Goal: Task Accomplishment & Management: Use online tool/utility

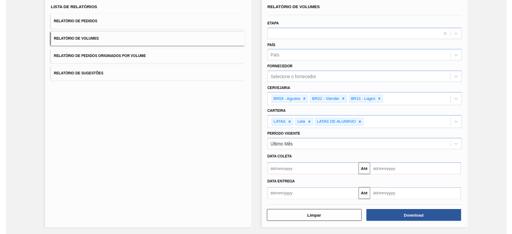
scroll to position [77, 0]
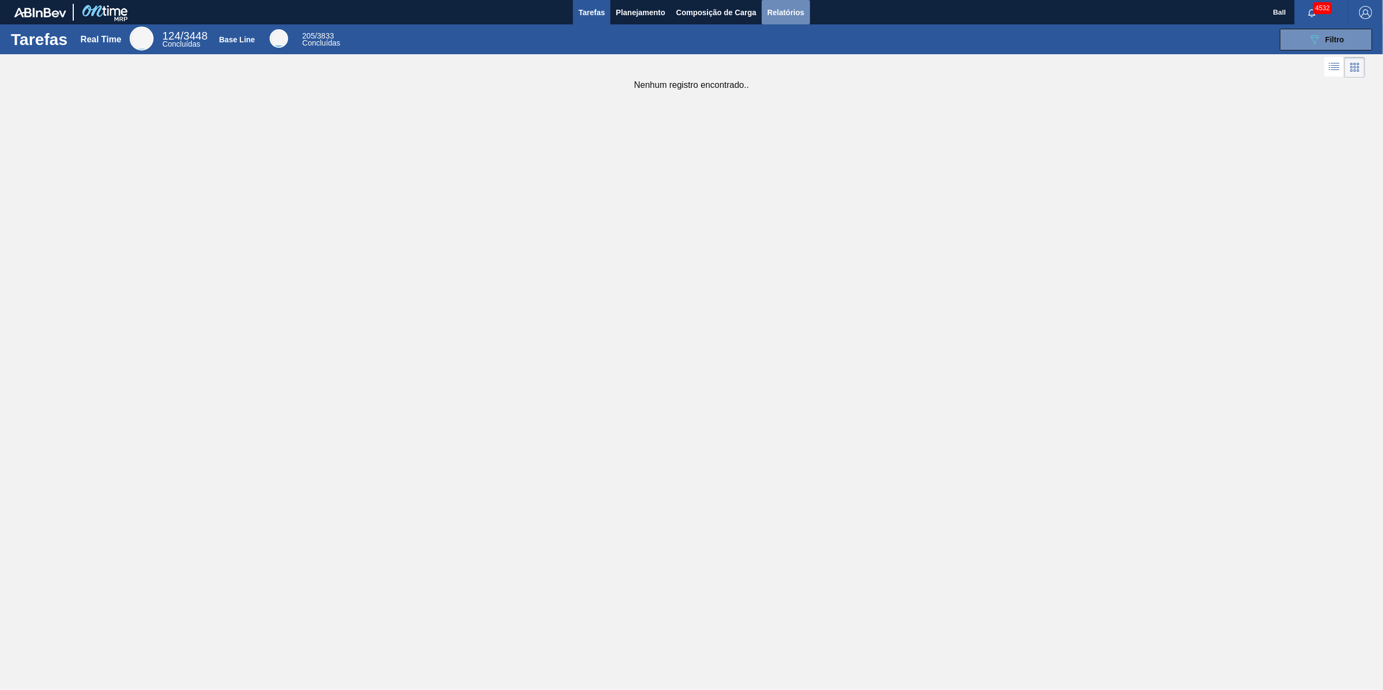
click at [772, 11] on span "Relatórios" at bounding box center [785, 12] width 37 height 13
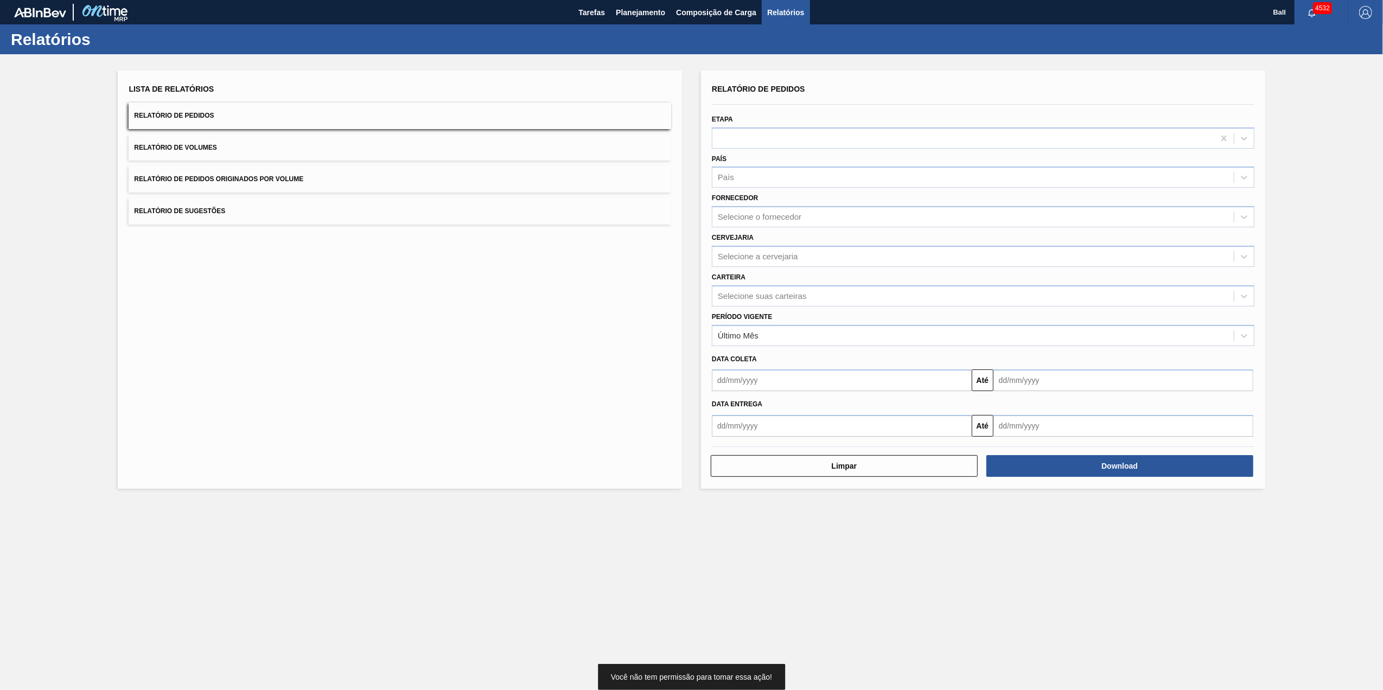
click at [807, 113] on div "Etapa" at bounding box center [983, 130] width 543 height 37
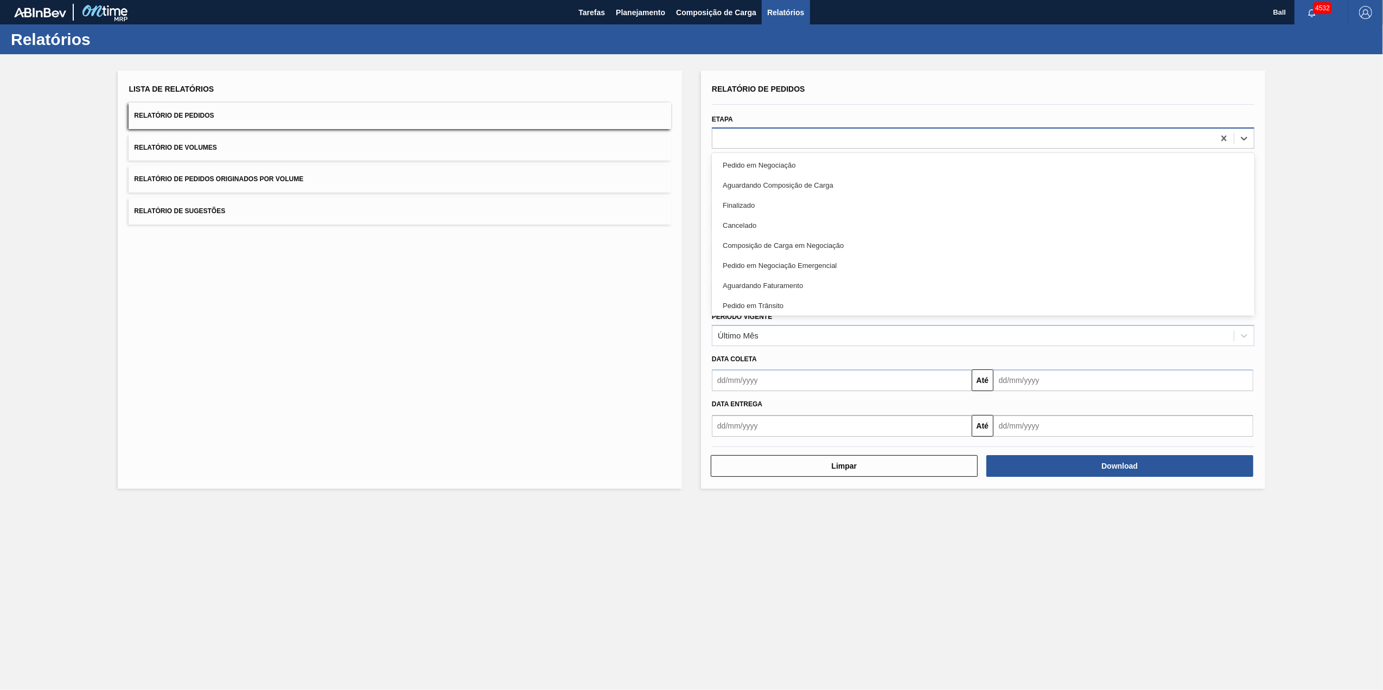
click at [808, 135] on div at bounding box center [963, 138] width 502 height 16
click at [809, 353] on div "Data coleta" at bounding box center [983, 360] width 551 height 16
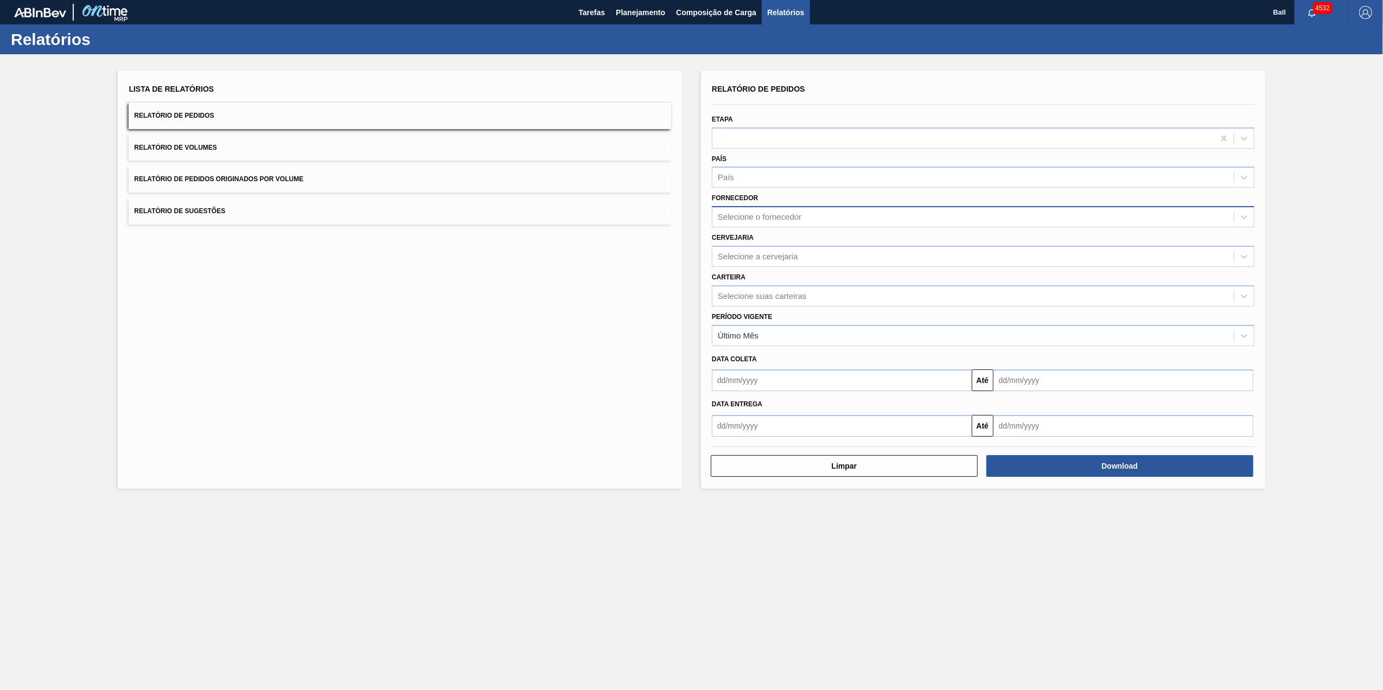
click at [785, 215] on div "Selecione o fornecedor" at bounding box center [760, 217] width 84 height 9
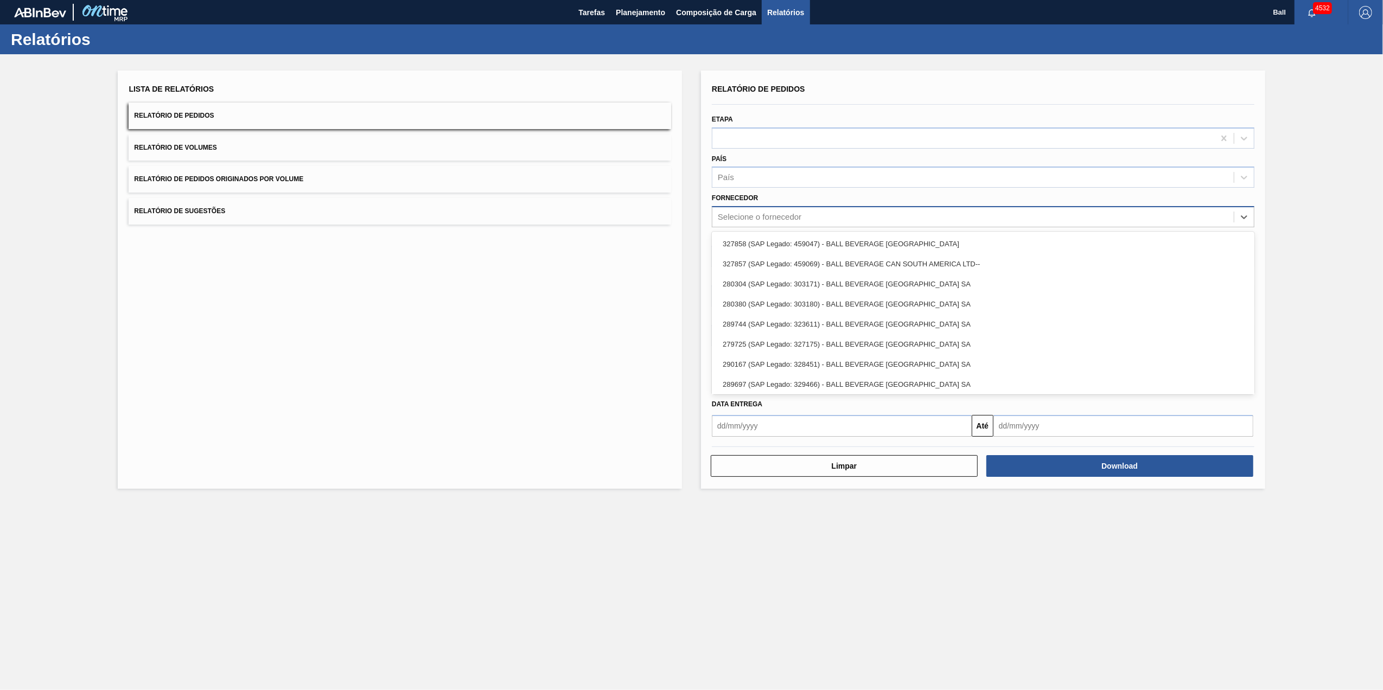
click at [785, 215] on div "Selecione o fornecedor" at bounding box center [760, 217] width 84 height 9
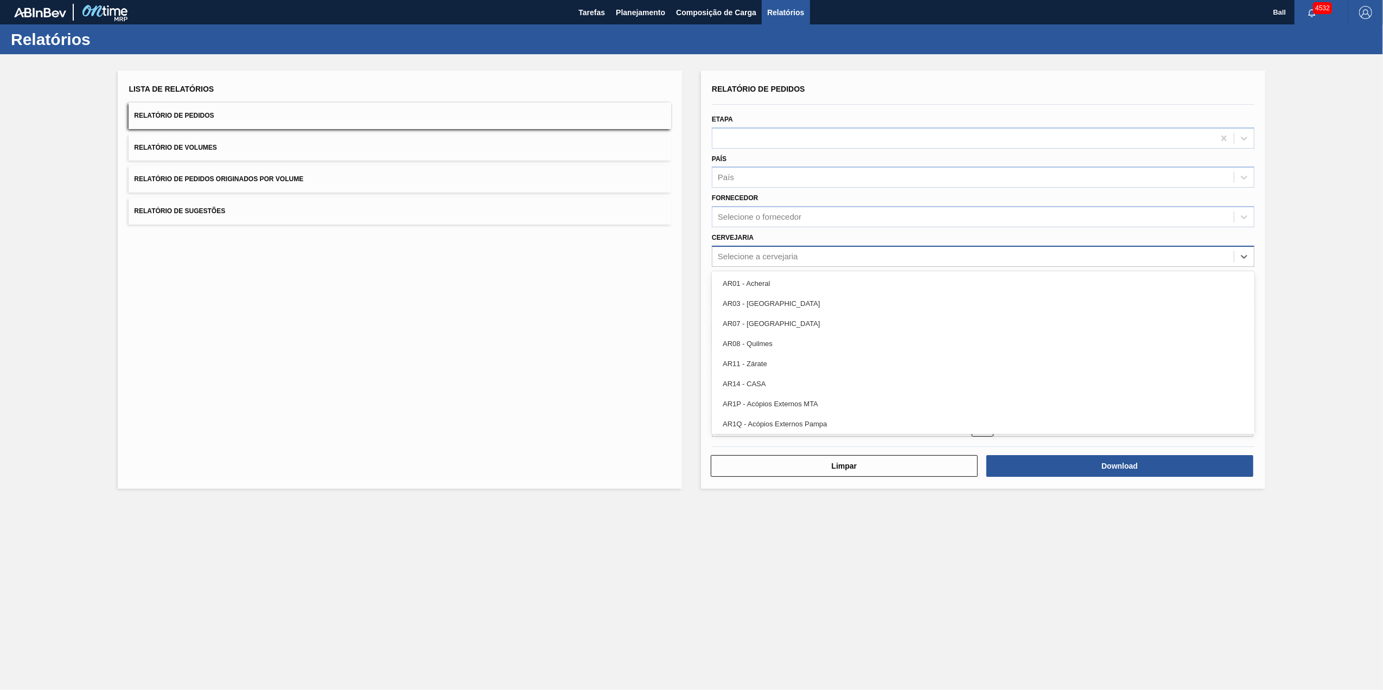
click at [767, 249] on div "Selecione a cervejaria" at bounding box center [972, 257] width 521 height 16
type input "ag"
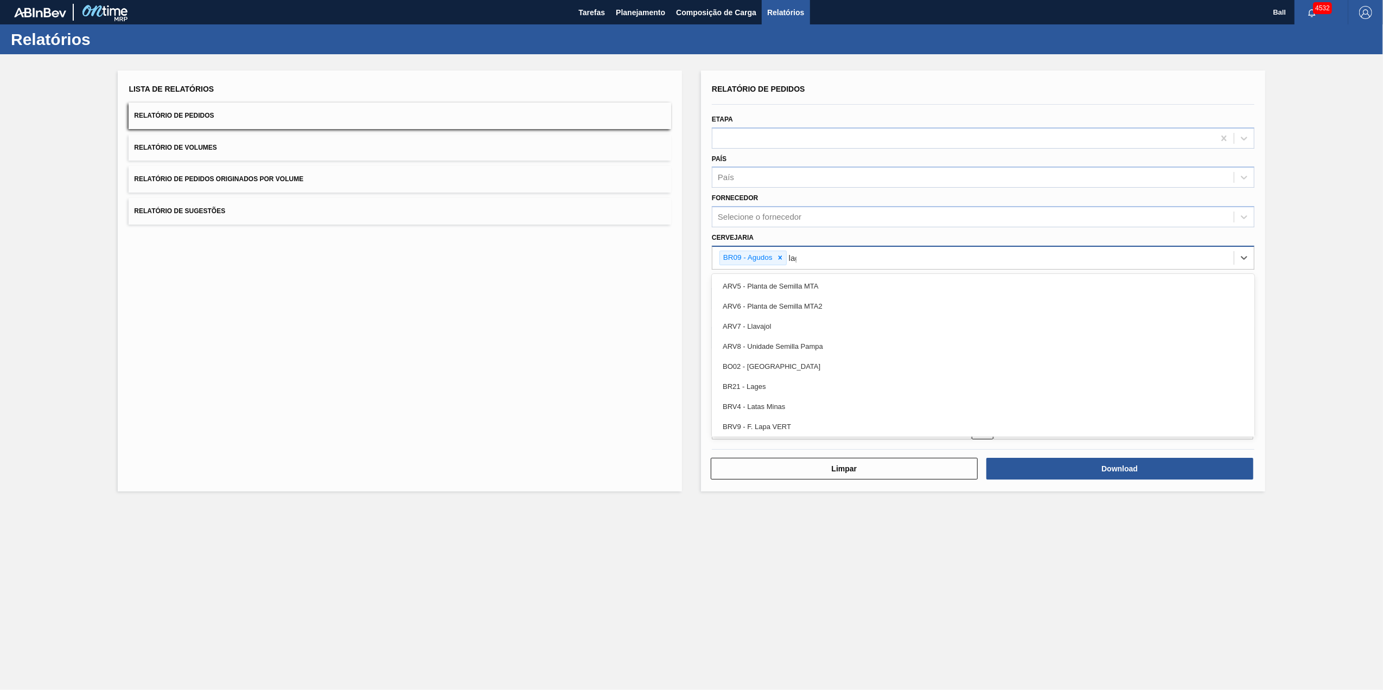
type input "lage"
type input "via"
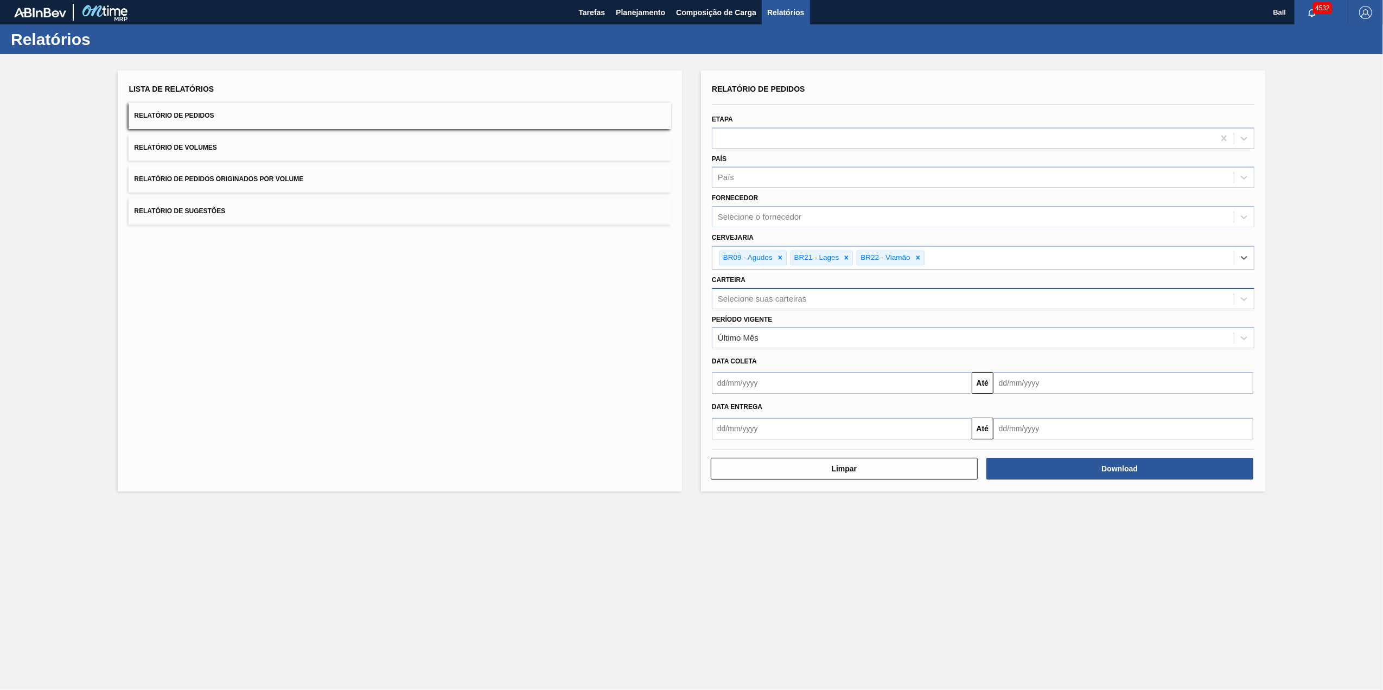
click at [753, 298] on div "Selecione suas carteiras" at bounding box center [762, 298] width 88 height 9
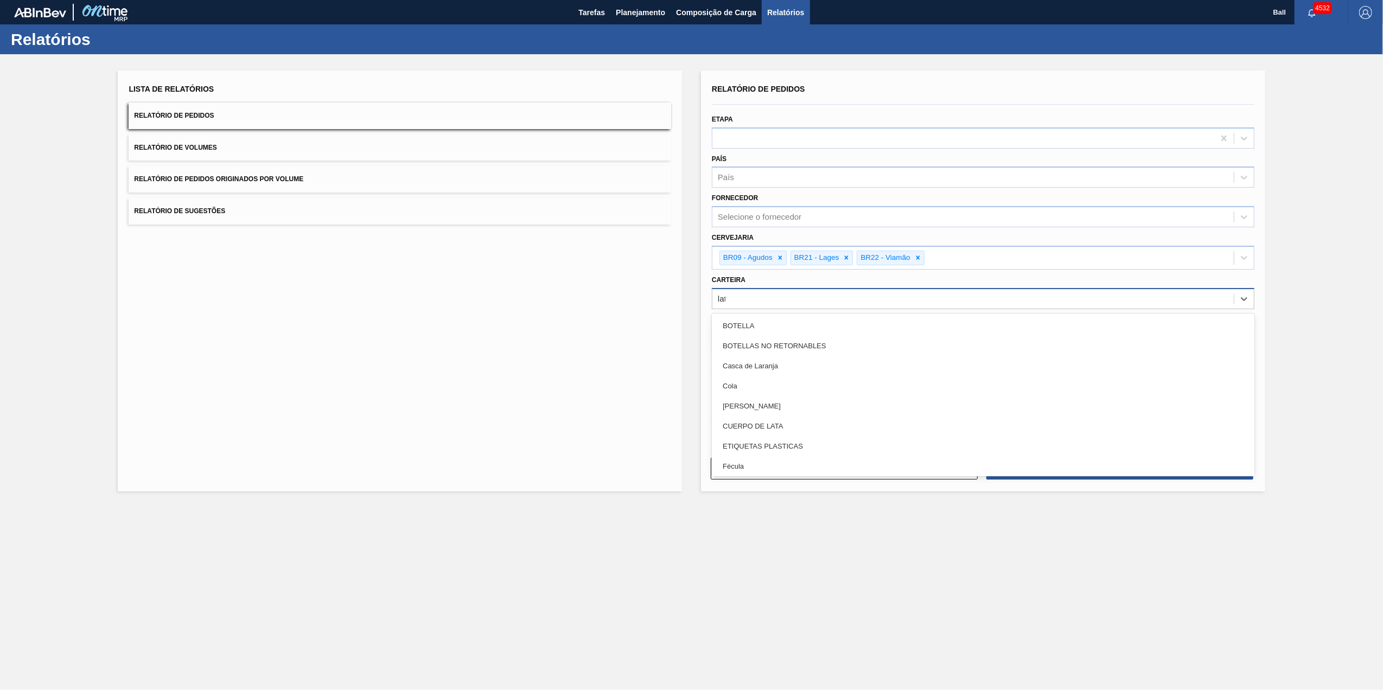
type input "lata"
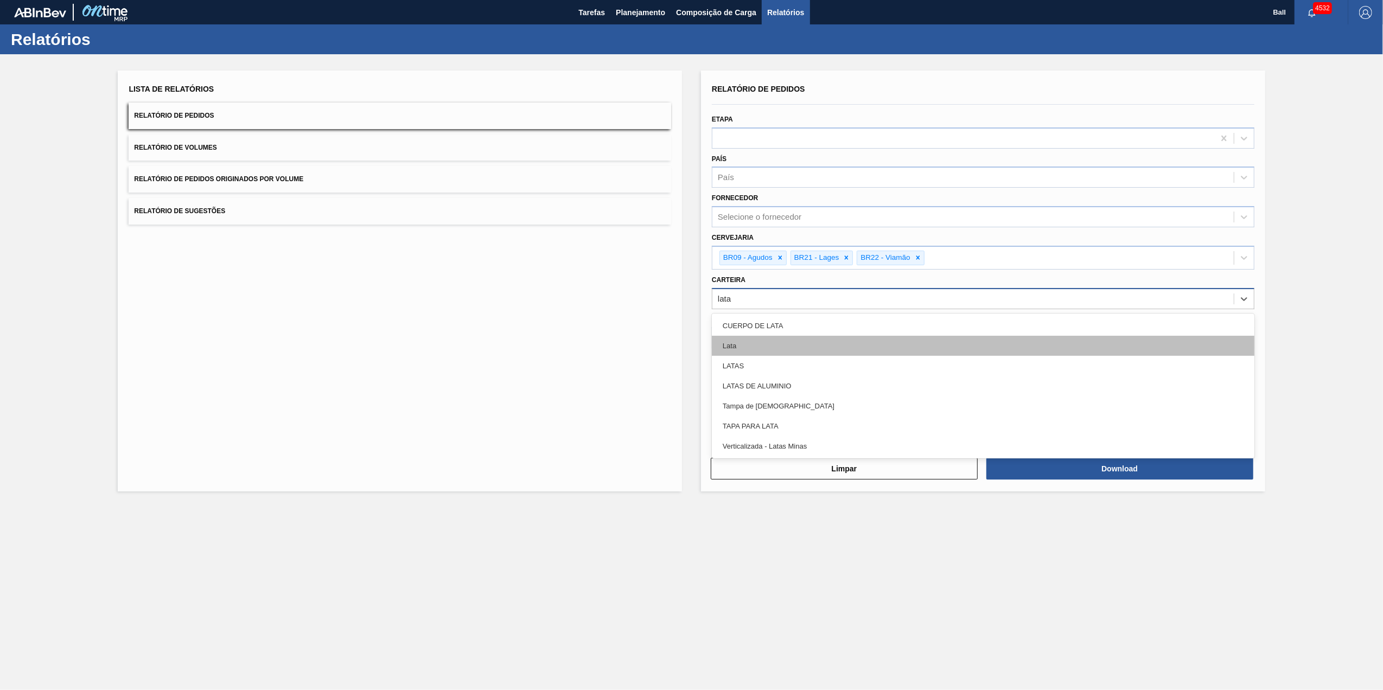
click at [734, 348] on div "Lata" at bounding box center [983, 346] width 543 height 20
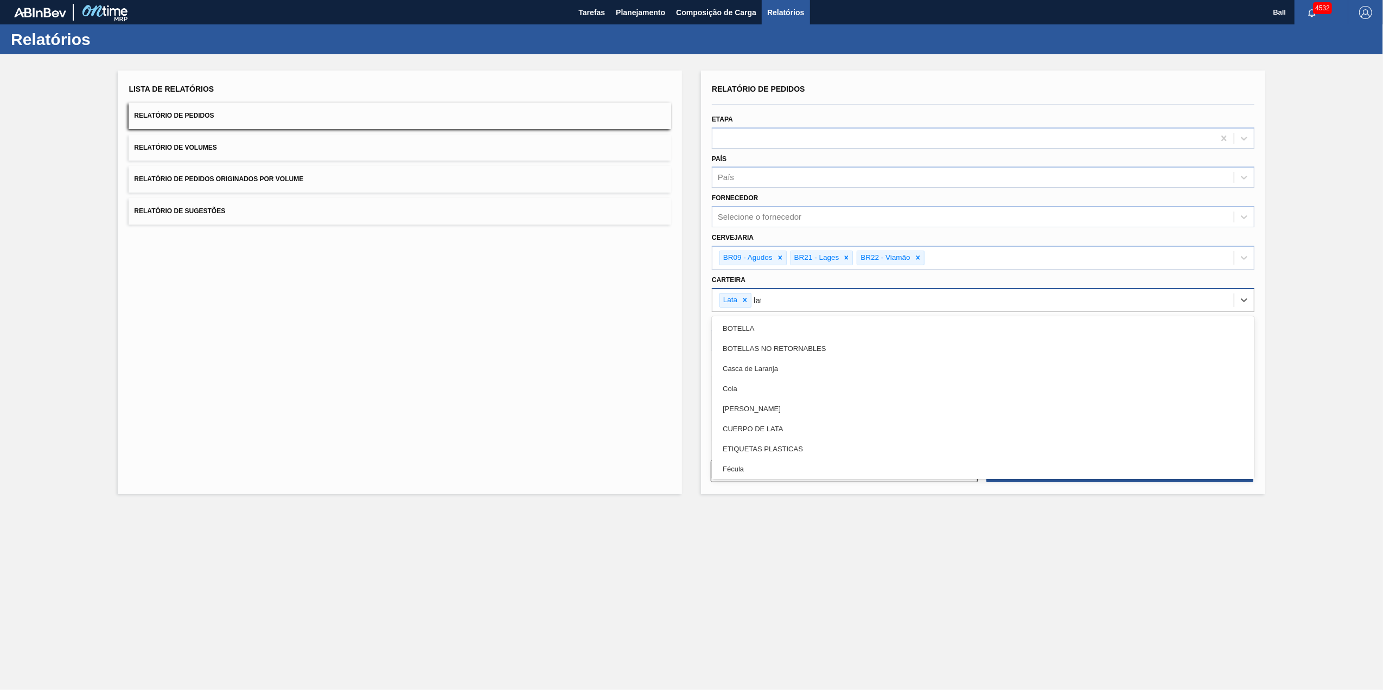
type input "lata"
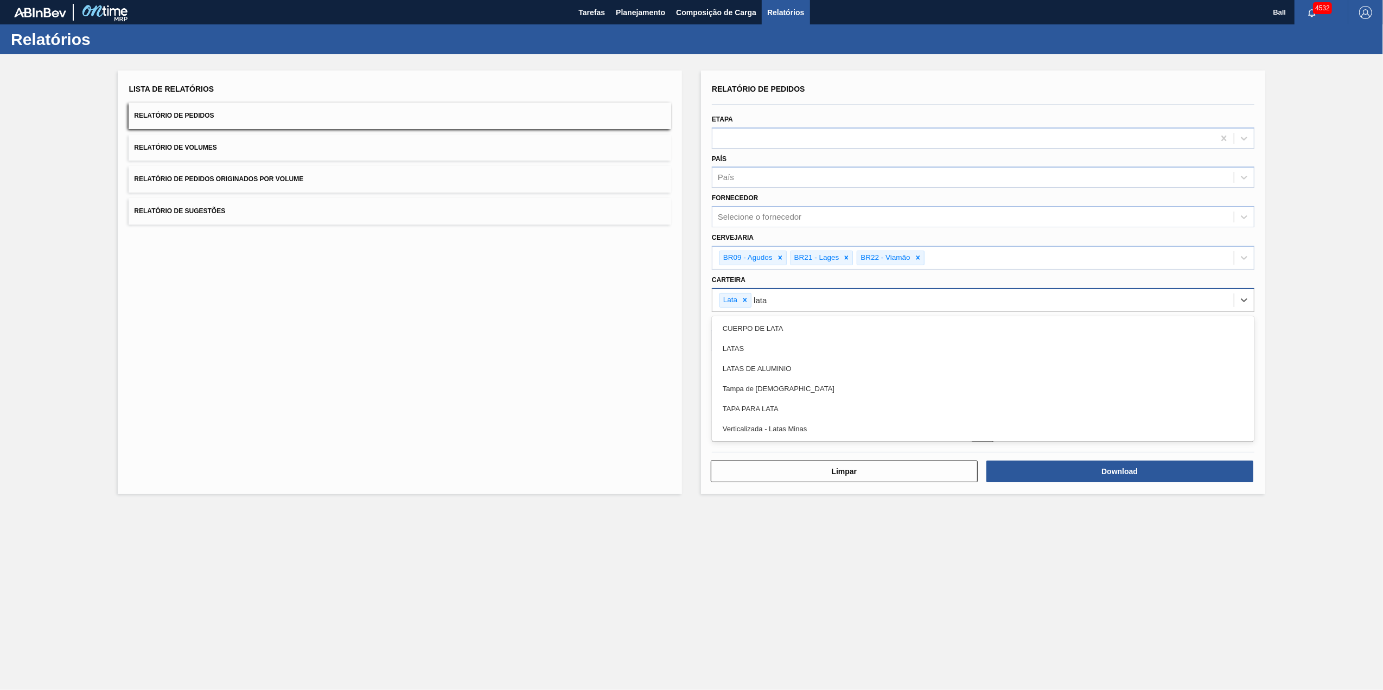
click at [734, 348] on div "LATAS" at bounding box center [983, 349] width 543 height 20
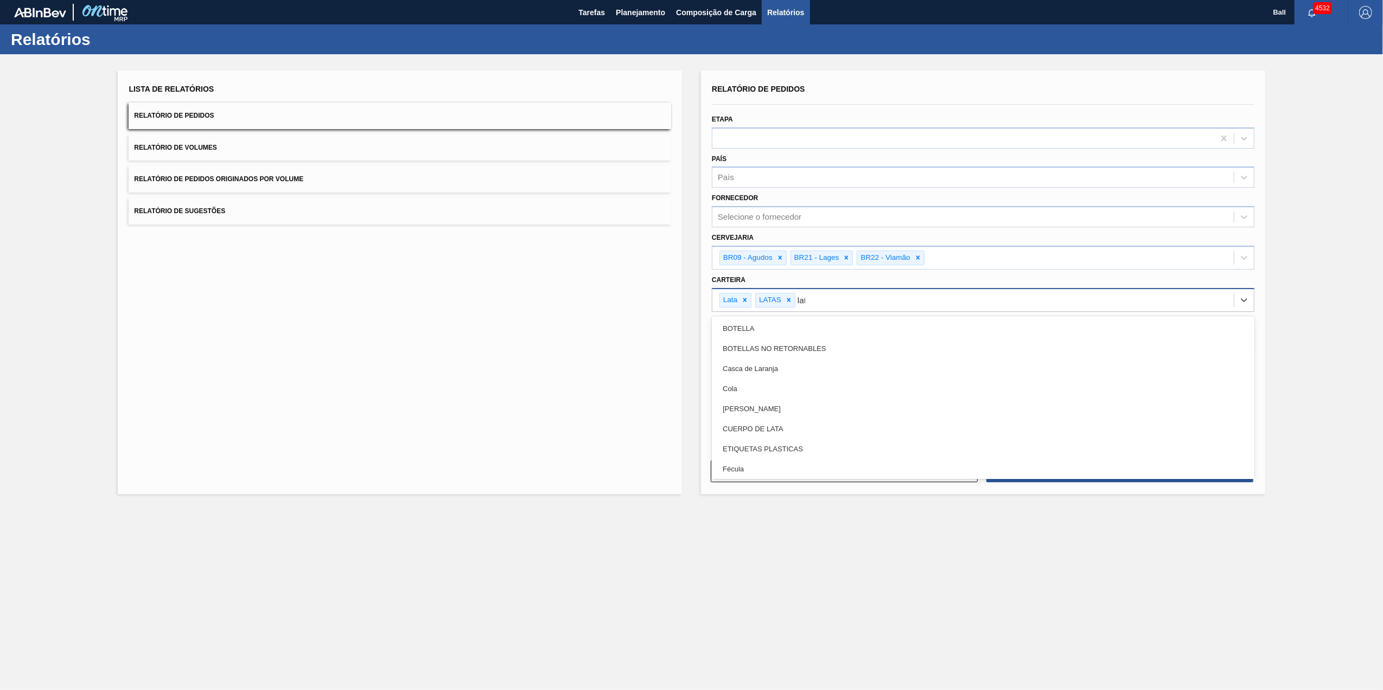
type input "lata"
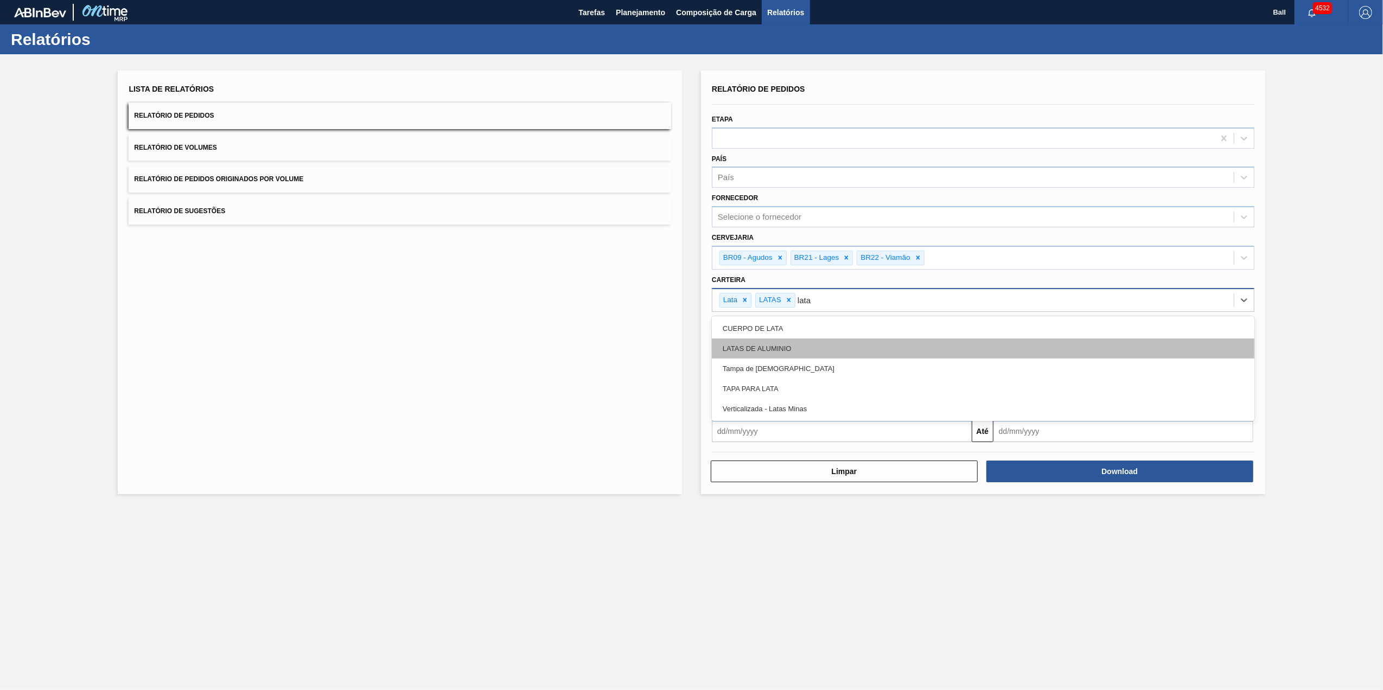
click at [734, 350] on div "LATAS DE ALUMINIO" at bounding box center [983, 349] width 543 height 20
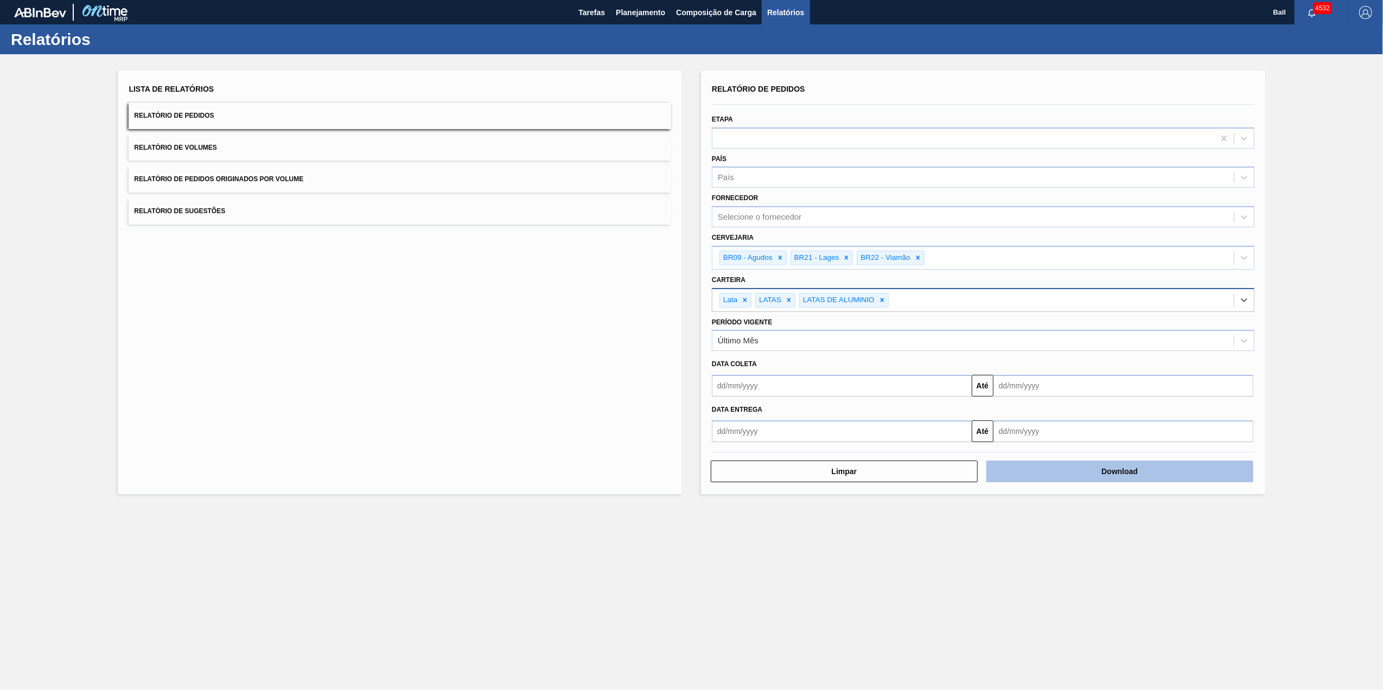
click at [1066, 474] on button "Download" at bounding box center [1120, 472] width 267 height 22
click at [632, 3] on button "Planejamento" at bounding box center [640, 12] width 60 height 24
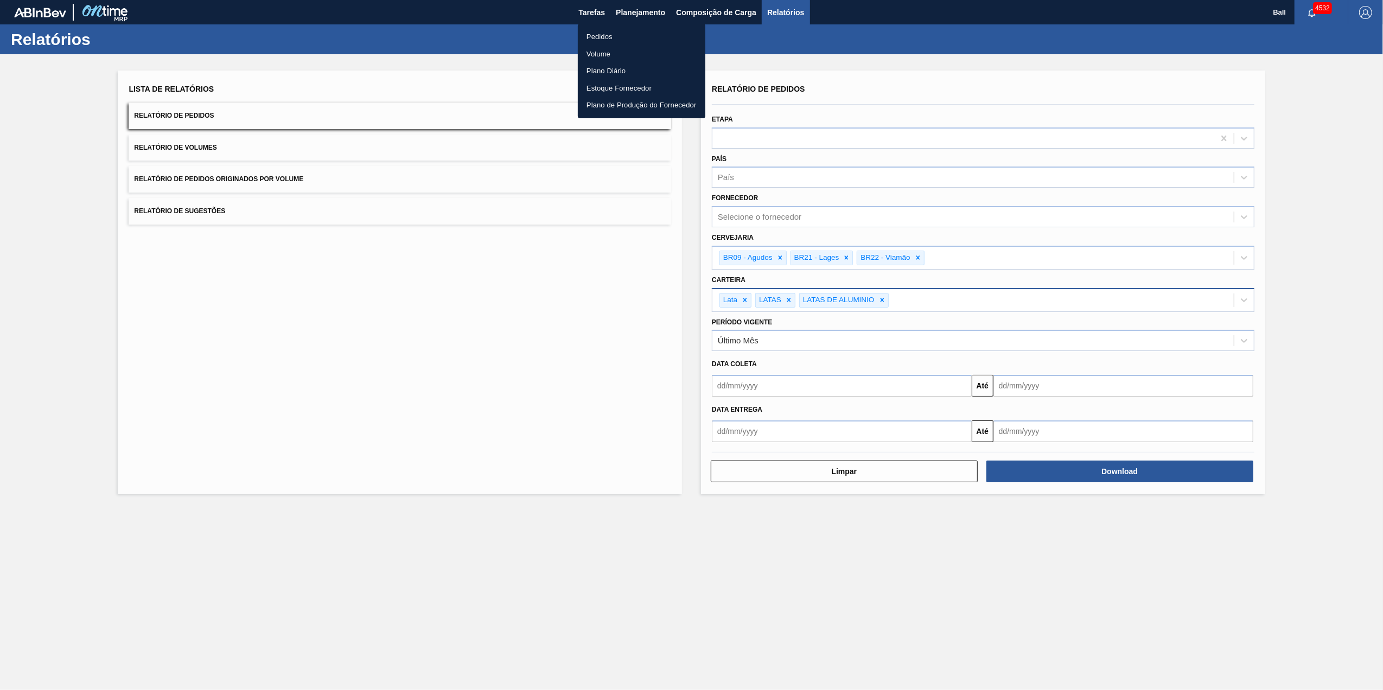
drag, startPoint x: 618, startPoint y: 35, endPoint x: 838, endPoint y: 105, distance: 231.7
click at [618, 35] on li "Pedidos" at bounding box center [642, 36] width 128 height 17
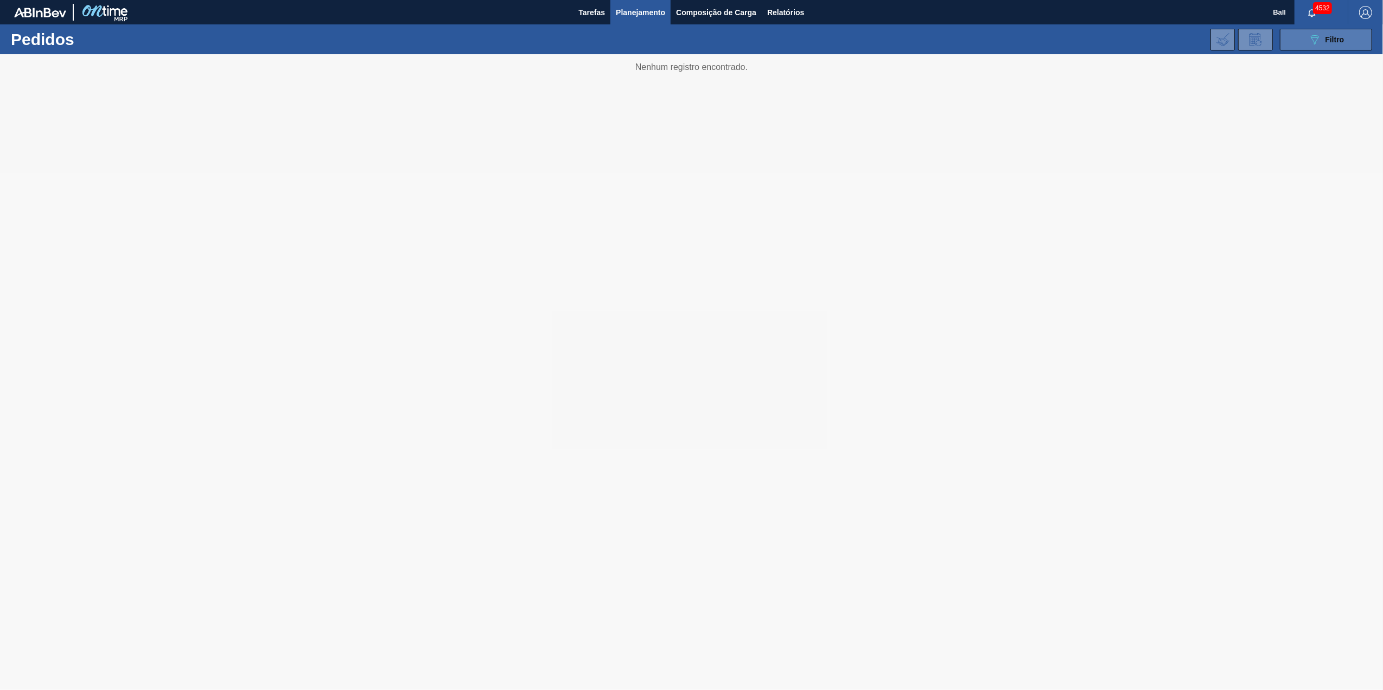
click at [1312, 38] on icon at bounding box center [1315, 39] width 8 height 9
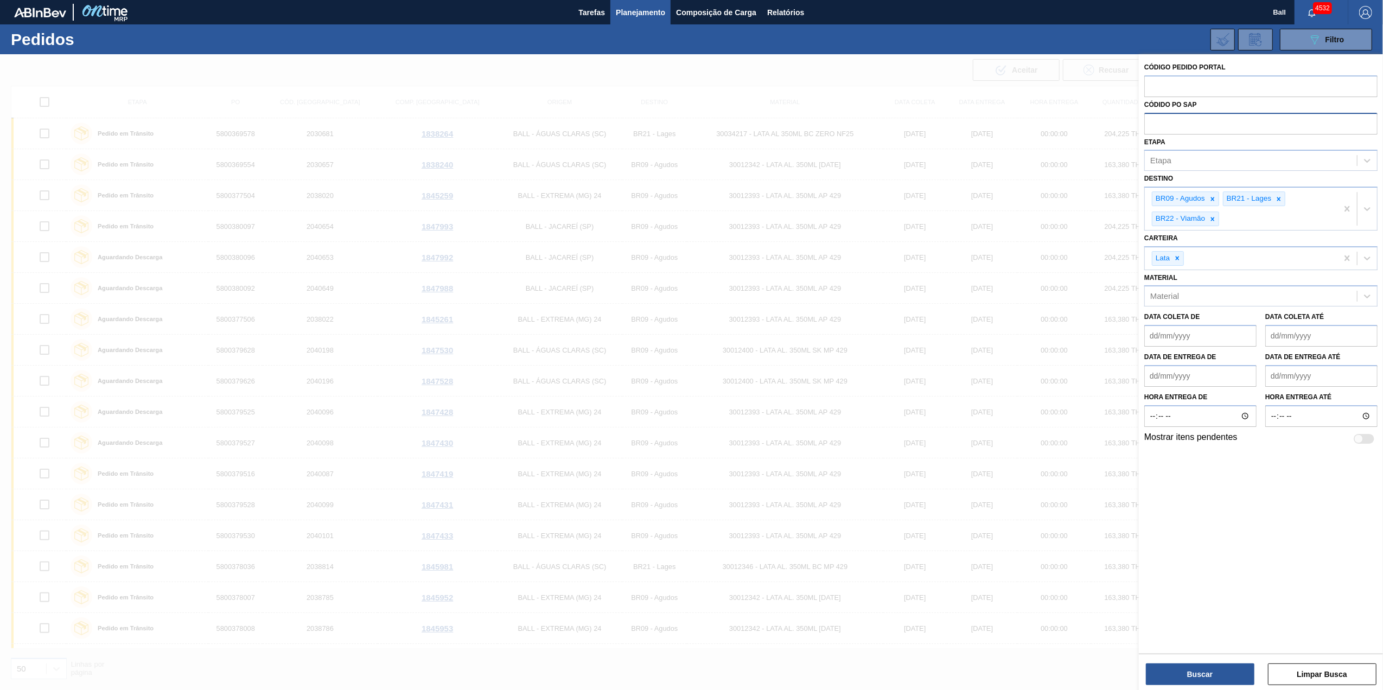
click at [1214, 118] on input "text" at bounding box center [1260, 123] width 233 height 21
paste input "5800379511"
type input "5800379511"
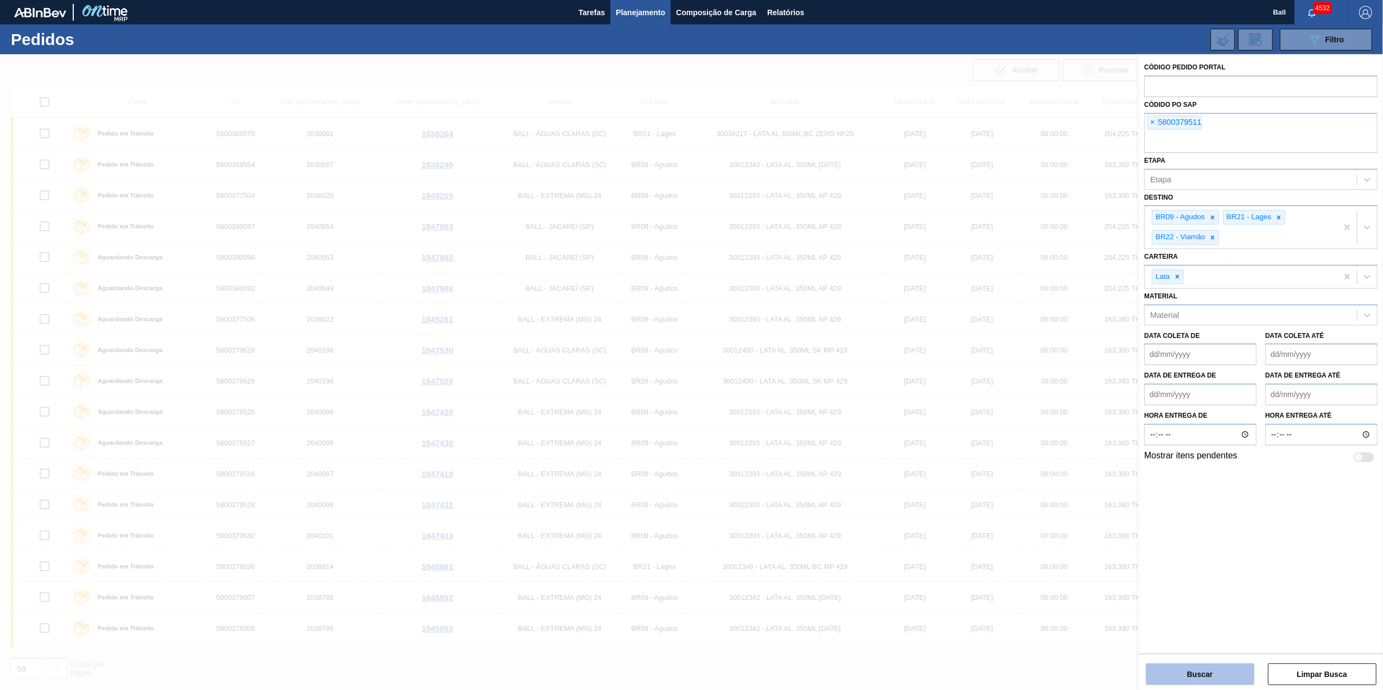
click at [1201, 665] on button "Buscar" at bounding box center [1200, 675] width 109 height 22
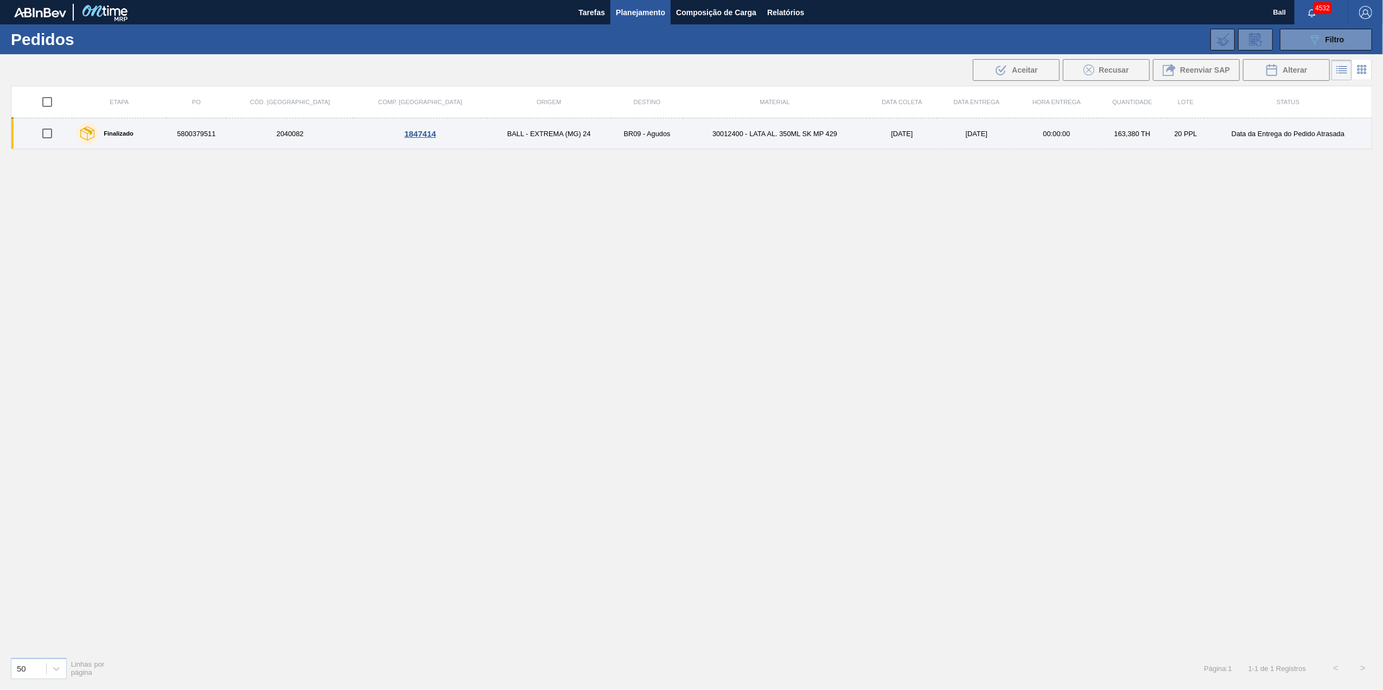
click at [532, 135] on td "BALL - EXTREMA (MG) 24" at bounding box center [549, 133] width 124 height 31
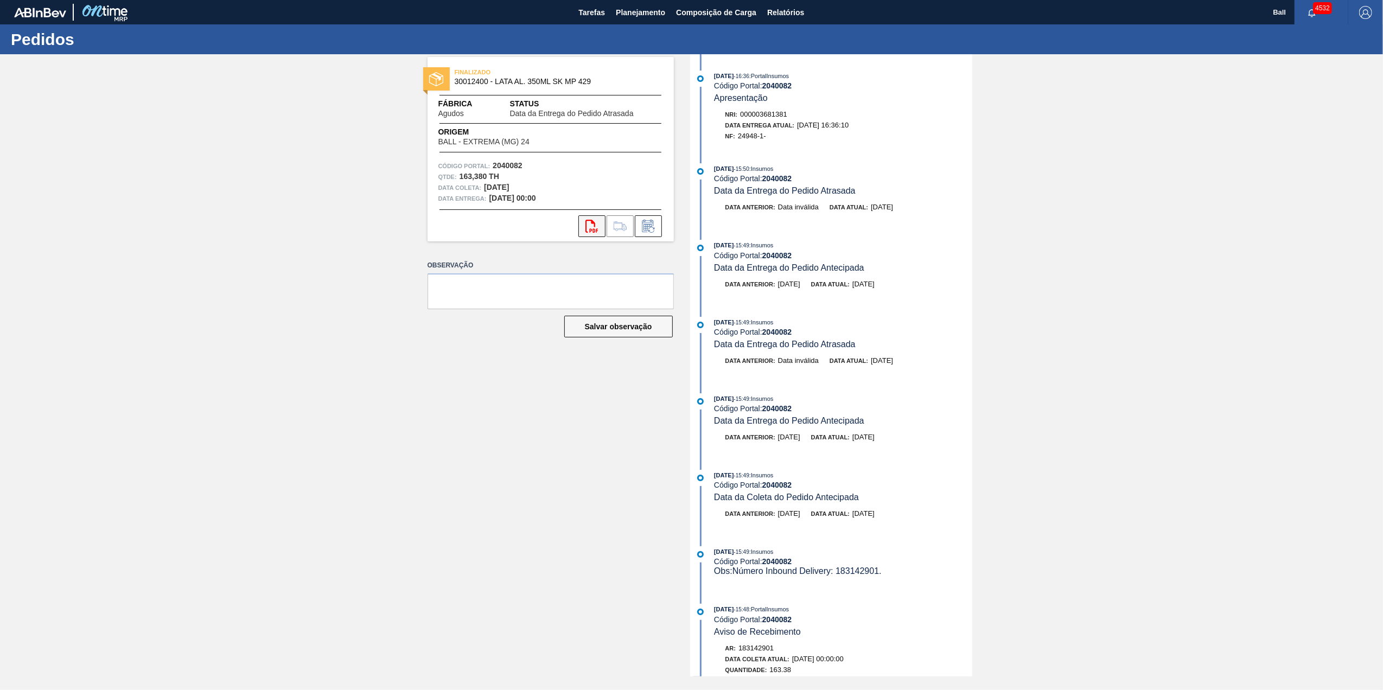
click at [584, 224] on button "svg{fill:#ff0000}" at bounding box center [591, 226] width 27 height 22
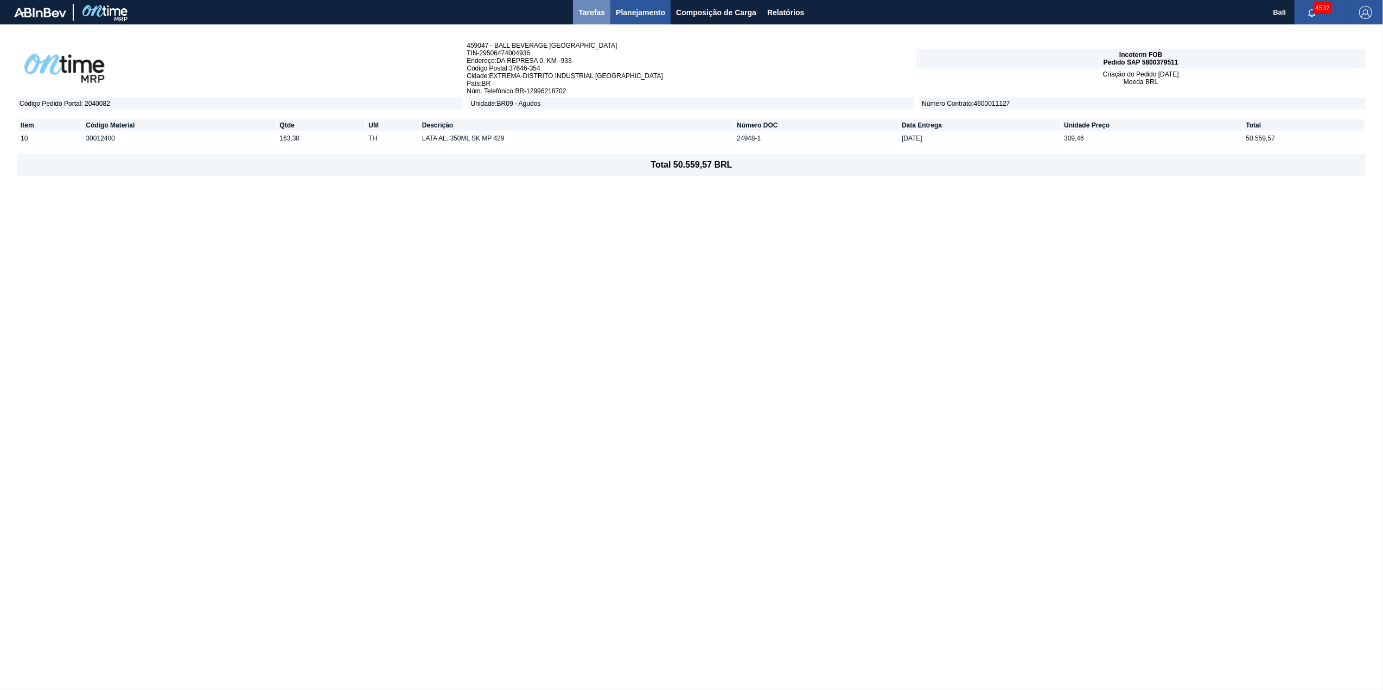
click at [576, 9] on button "Tarefas" at bounding box center [591, 12] width 37 height 24
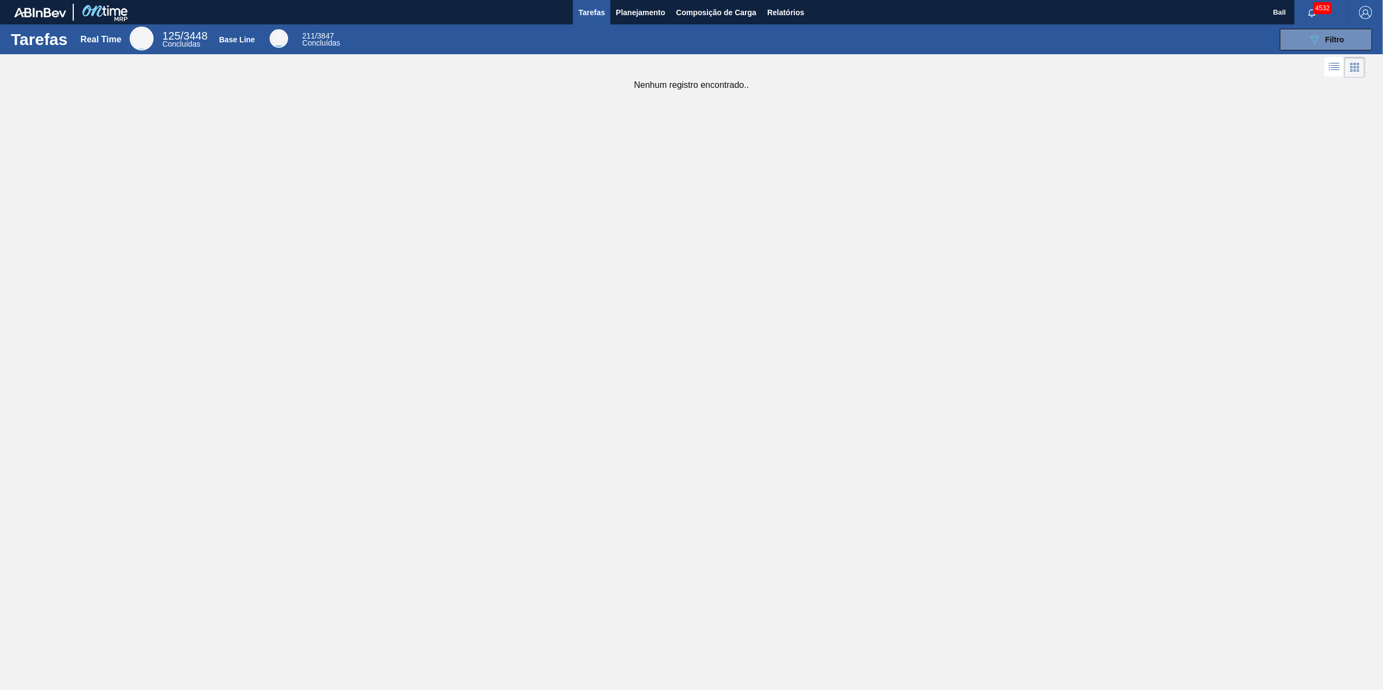
drag, startPoint x: 1000, startPoint y: 396, endPoint x: 591, endPoint y: 84, distance: 514.4
click at [999, 396] on div "Tarefas Real Time 125 / 3448 Concluídas Base Line 211 / 3847 Concluídas 089F7B8…" at bounding box center [691, 333] width 1383 height 618
click at [621, 523] on div "Tarefas Real Time 125 / 3448 Concluídas Base Line 211 / 3847 Concluídas 089F7B8…" at bounding box center [691, 333] width 1383 height 618
